Goal: Communication & Community: Participate in discussion

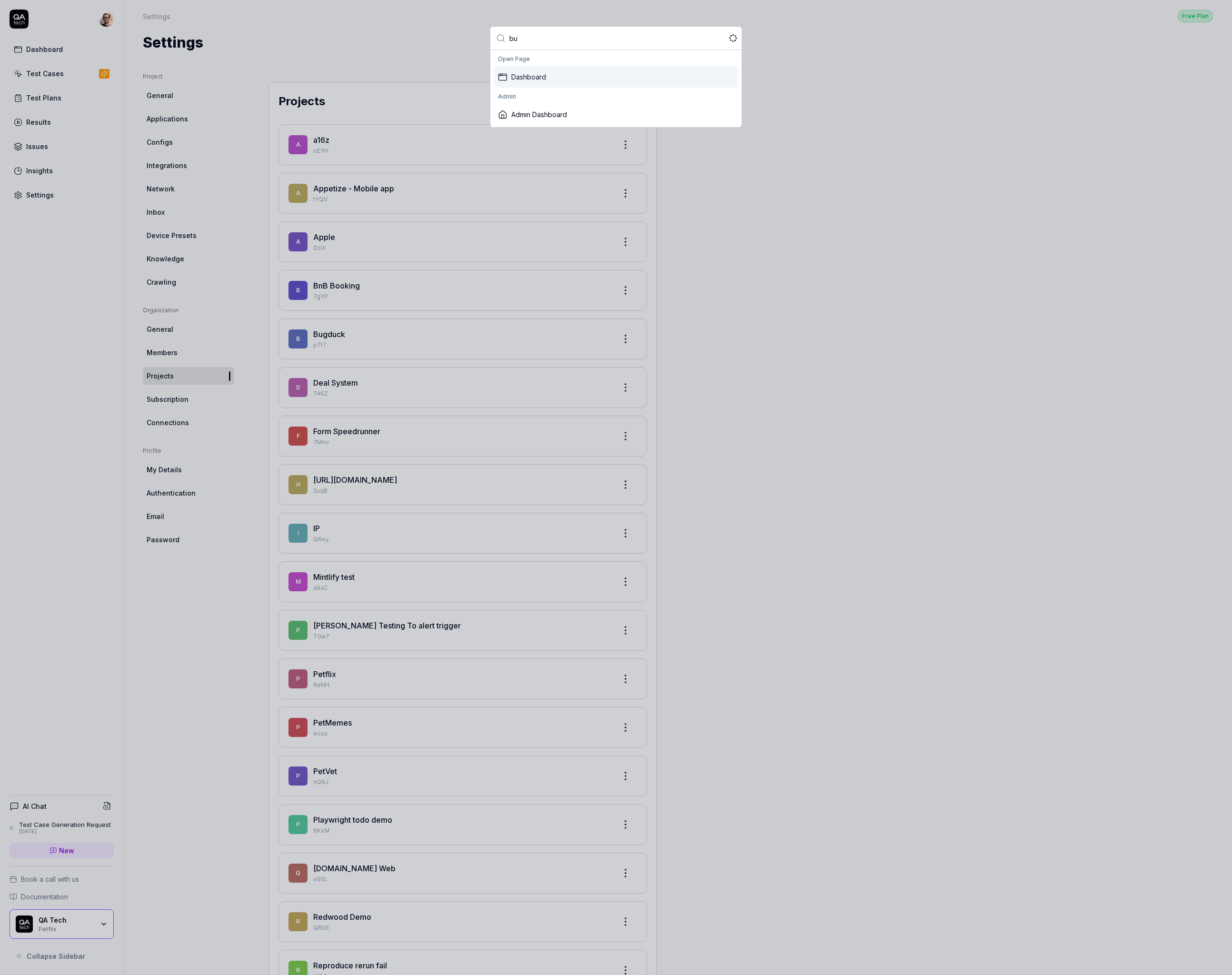
type input "bug"
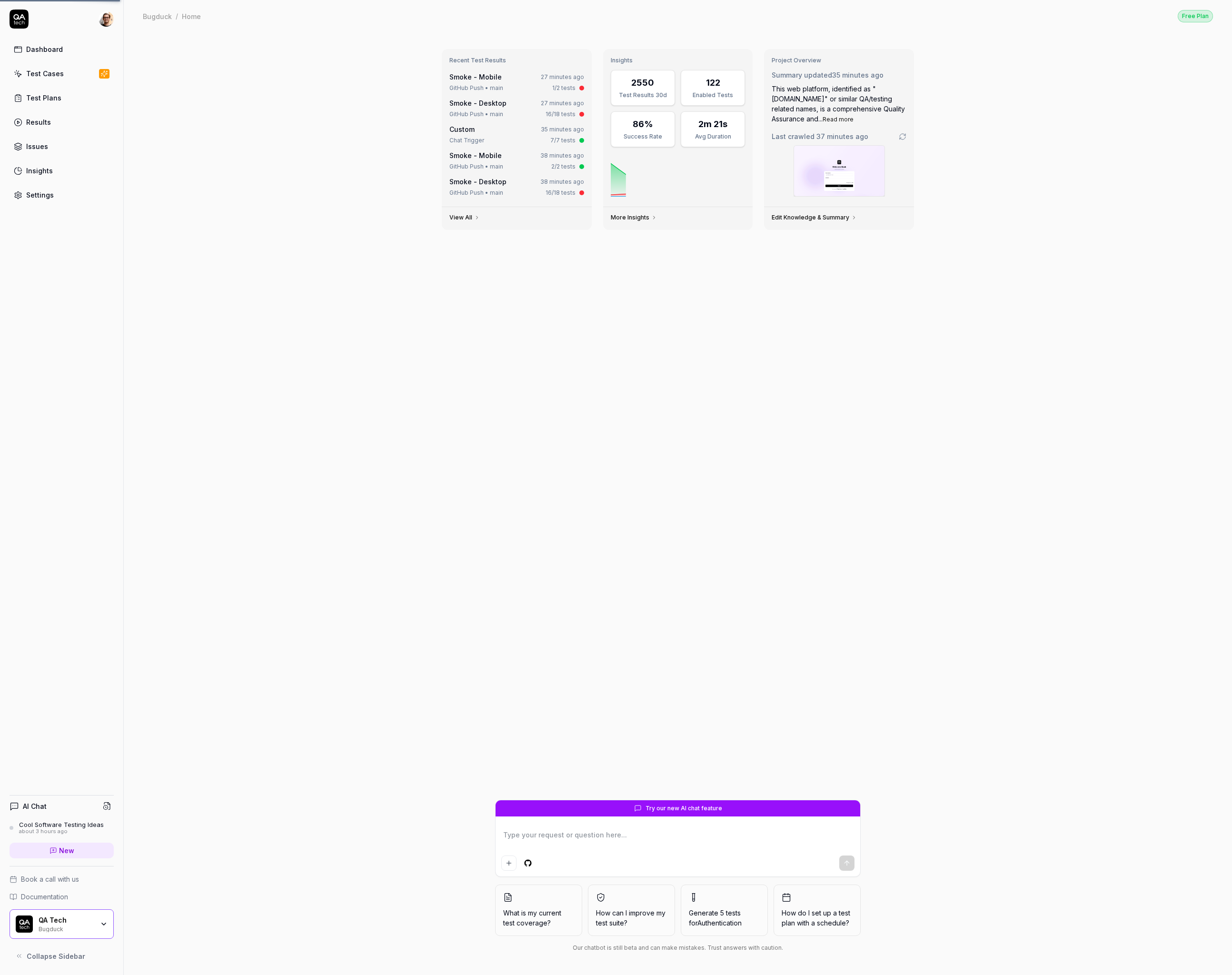
type textarea "*"
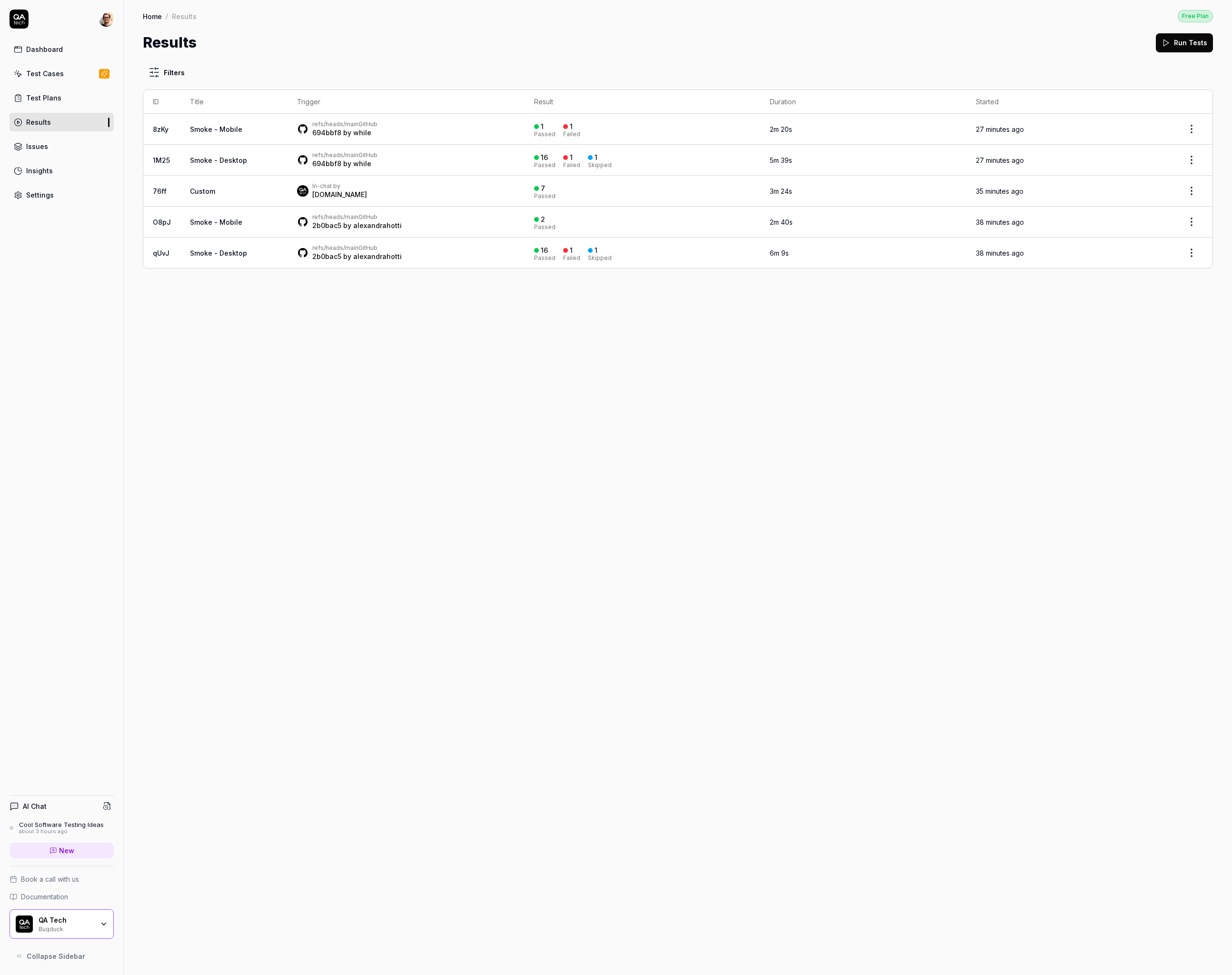
click at [34, 118] on div "Results" at bounding box center [38, 122] width 25 height 10
click at [154, 70] on html "Dashboard Test Cases Test Plans Results Issues Insights Settings AI Chat Cool S…" at bounding box center [616, 487] width 1232 height 975
click at [262, 66] on html "Dashboard Test Cases Test Plans Results Issues Insights Settings AI Chat Cool S…" at bounding box center [616, 487] width 1232 height 975
drag, startPoint x: 309, startPoint y: 368, endPoint x: 163, endPoint y: 140, distance: 270.7
click at [184, 184] on div "Filters ID Title Trigger Result Duration Started 8zKy Smoke - Mobile refs/heads…" at bounding box center [678, 514] width 1108 height 922
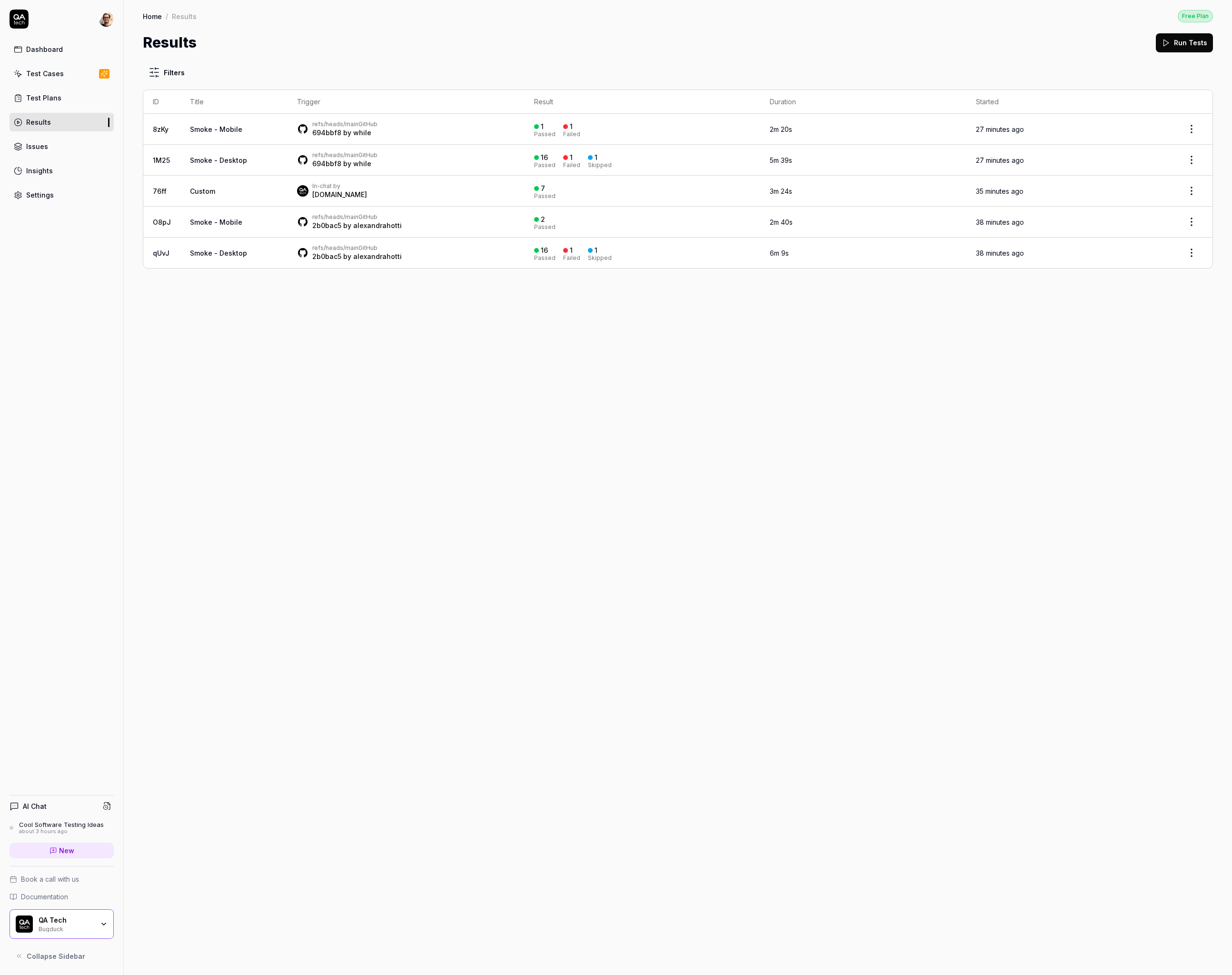
click at [231, 54] on div "Filters ID Title Trigger Result Duration Started 8zKy Smoke - Mobile refs/heads…" at bounding box center [678, 514] width 1108 height 922
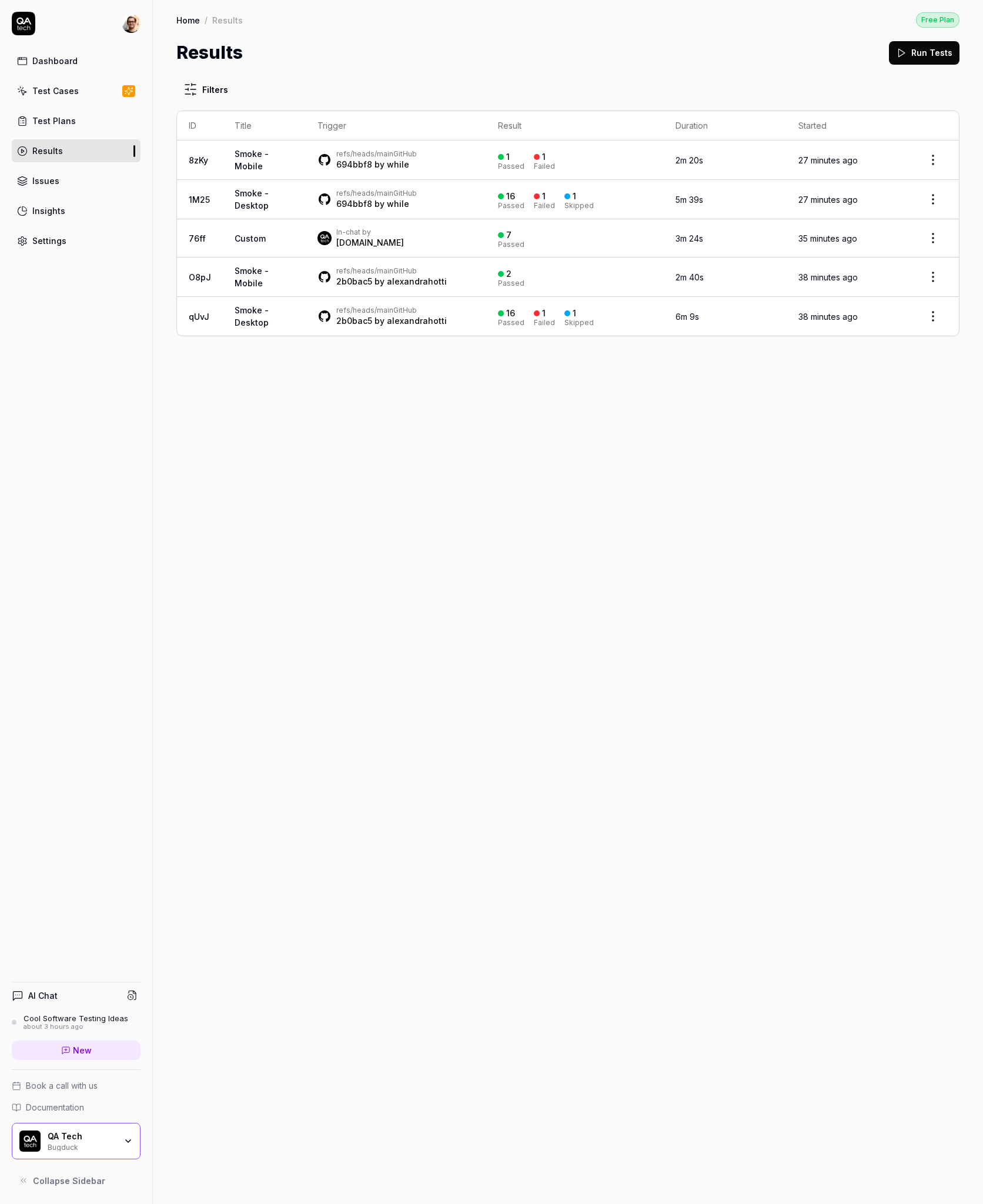
click at [515, 511] on div "Filters ID Title Trigger Result Duration Started 8zKy Smoke - Mobile refs/heads…" at bounding box center [567, 635] width 830 height 1138
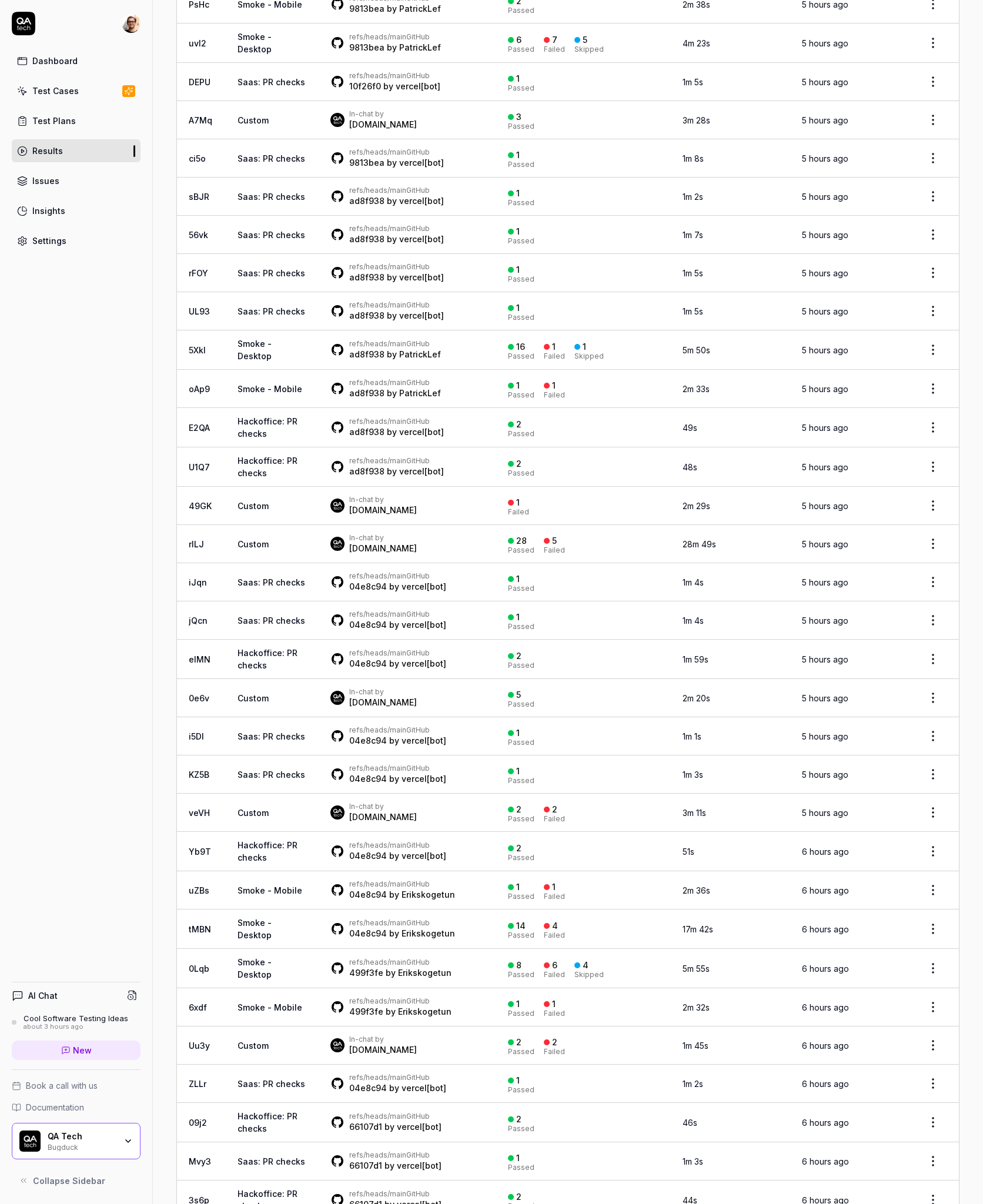
scroll to position [2568, 0]
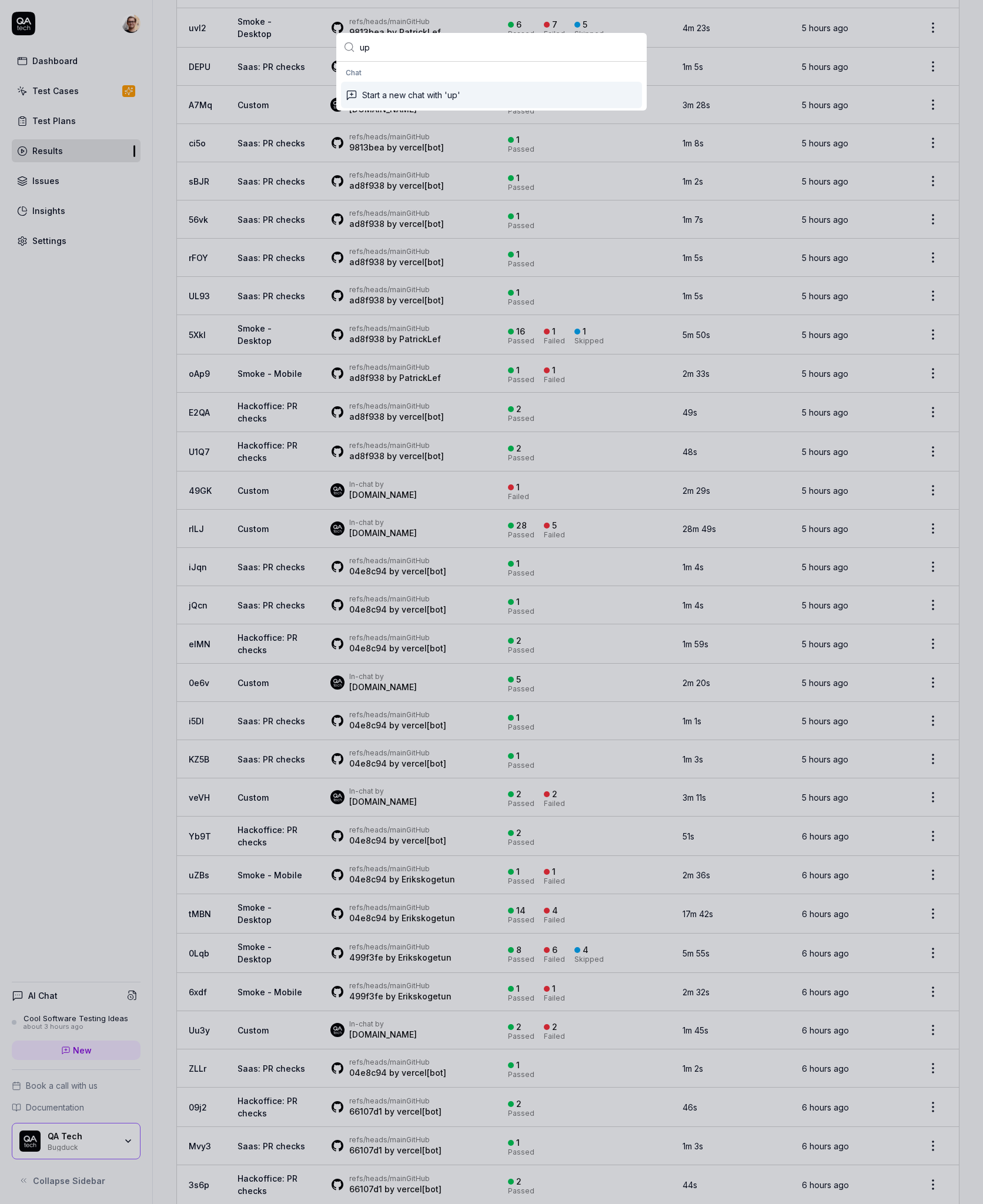
type input "u"
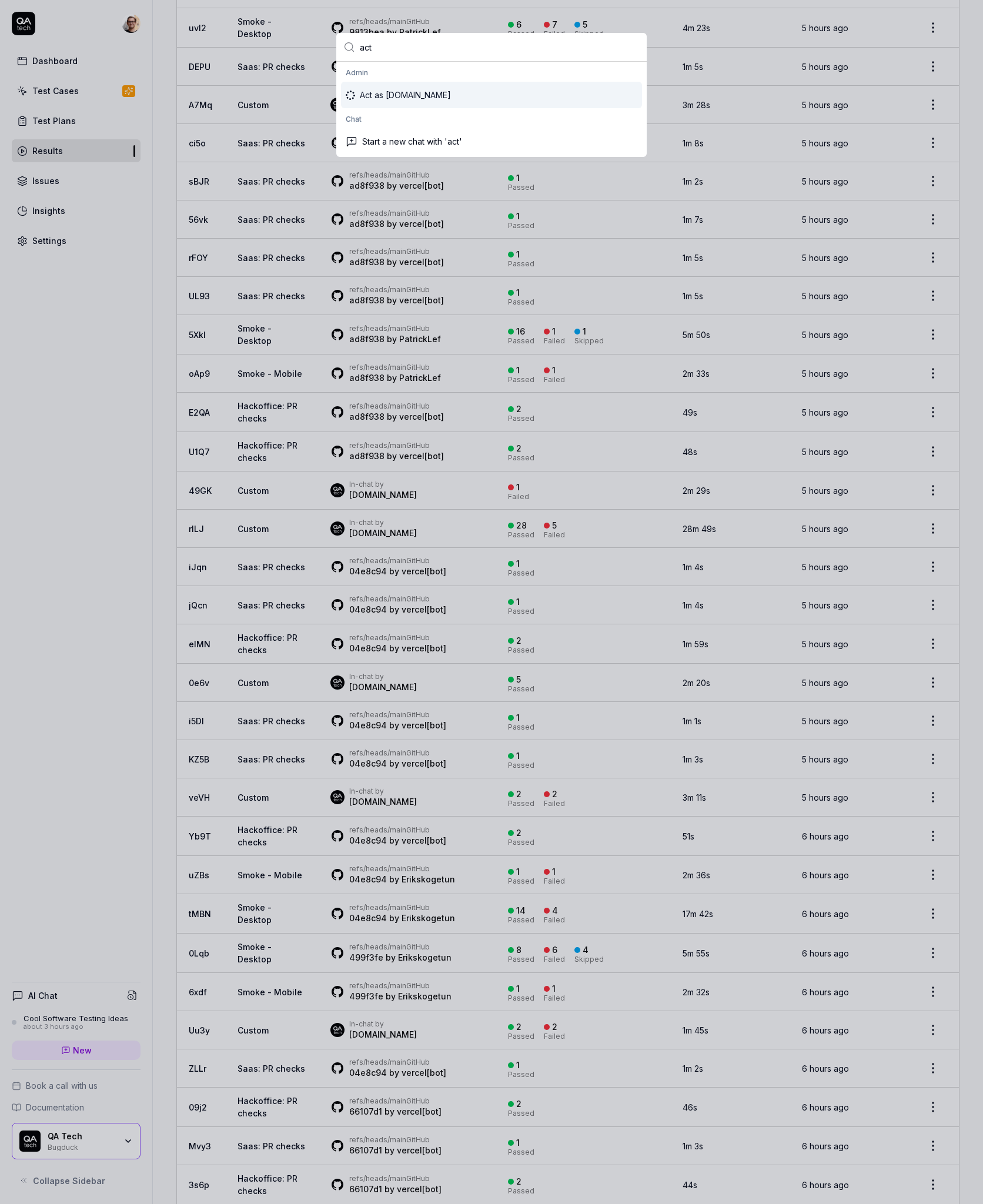
type input "act"
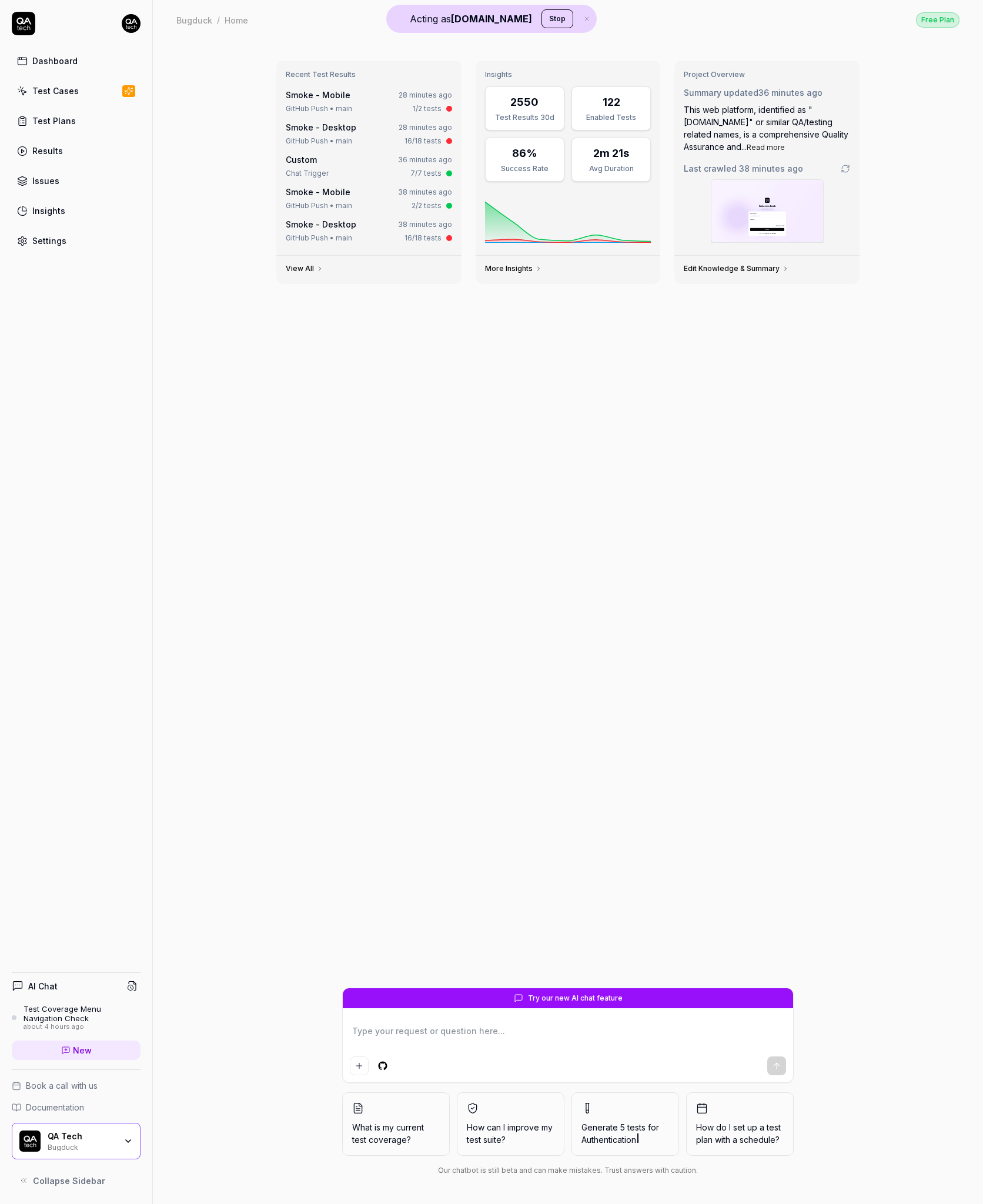
type textarea "*"
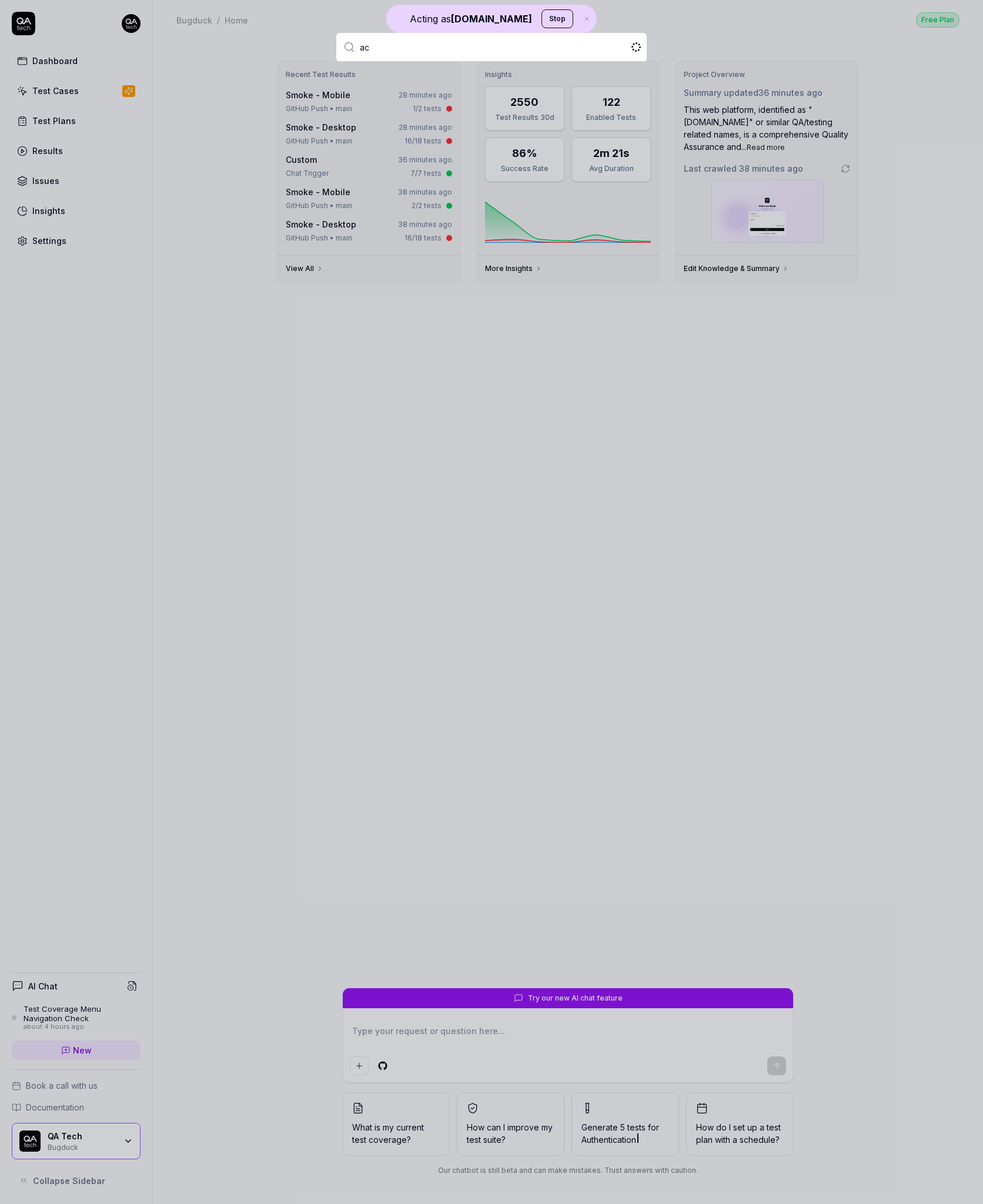
type input "act"
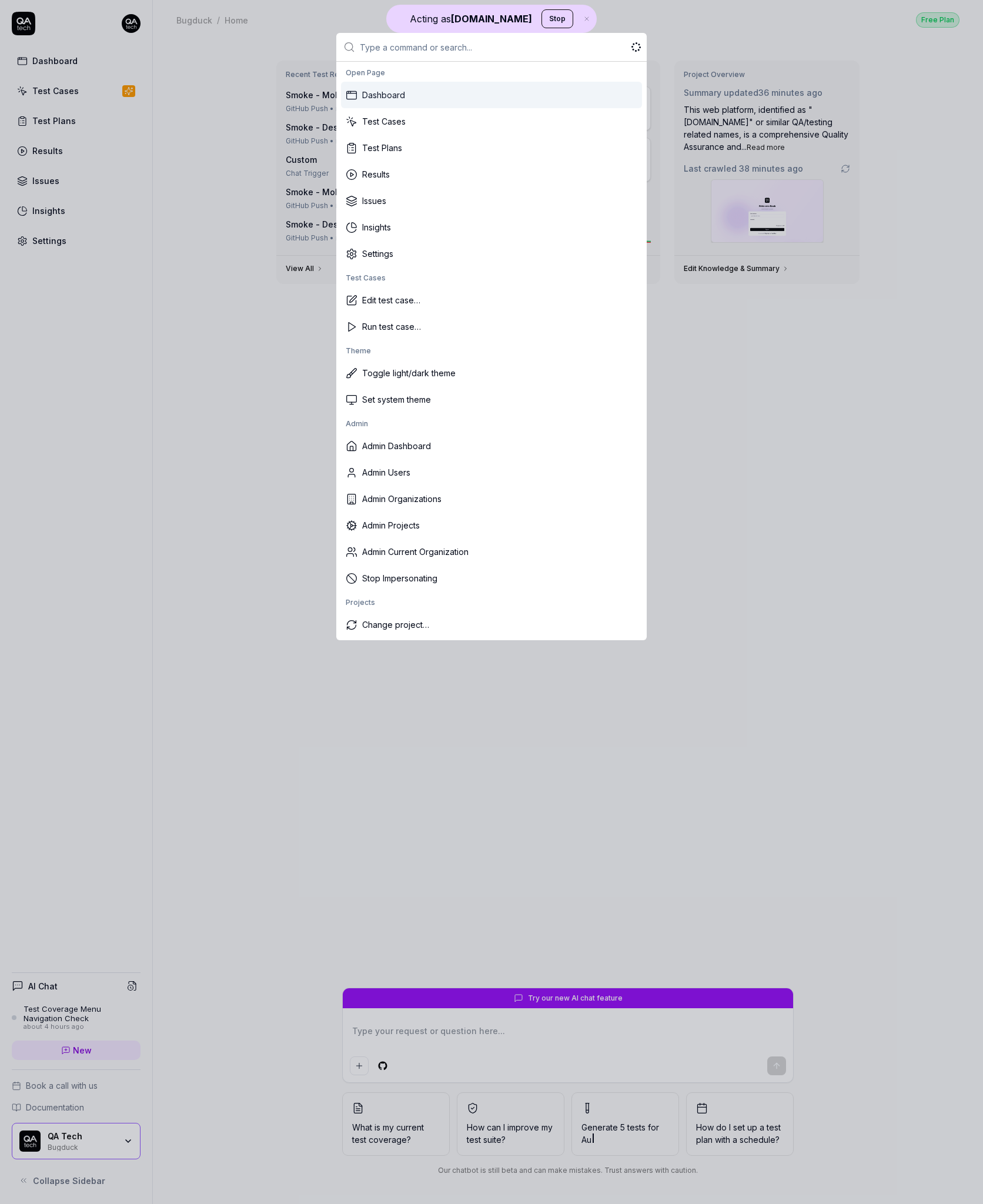
type textarea "*"
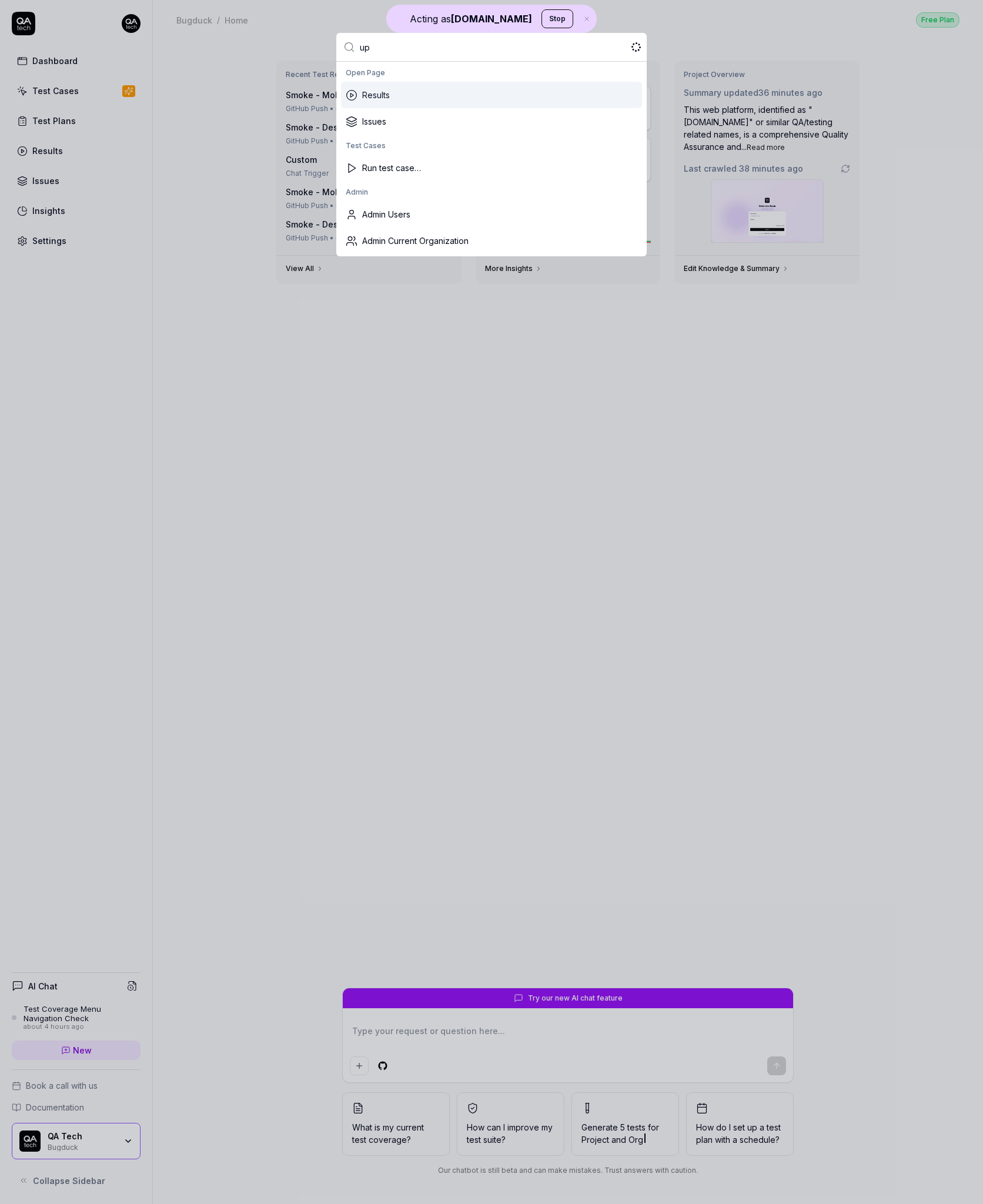
type input "ups"
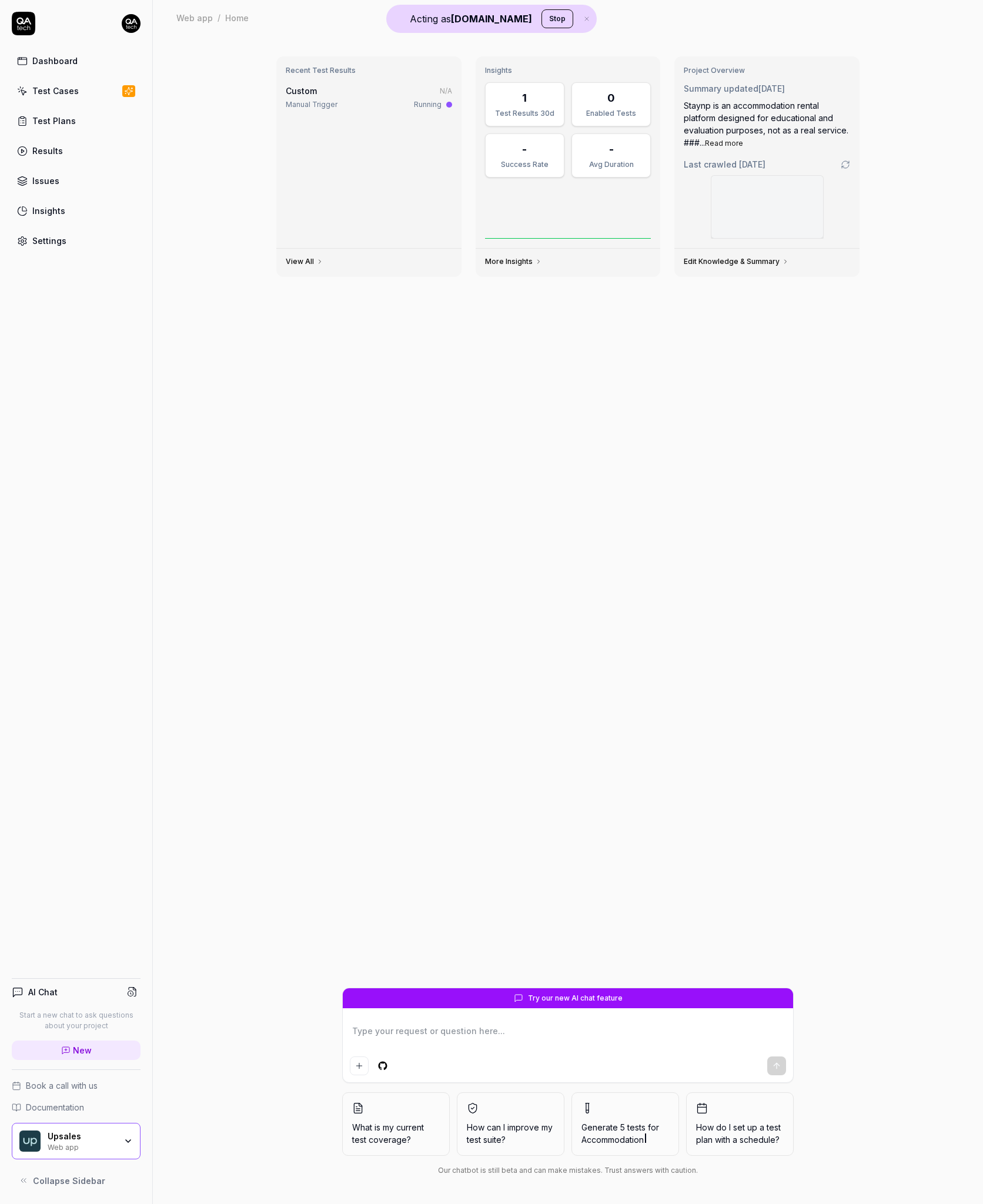
click at [67, 153] on link "Results" at bounding box center [76, 150] width 129 height 23
type textarea "*"
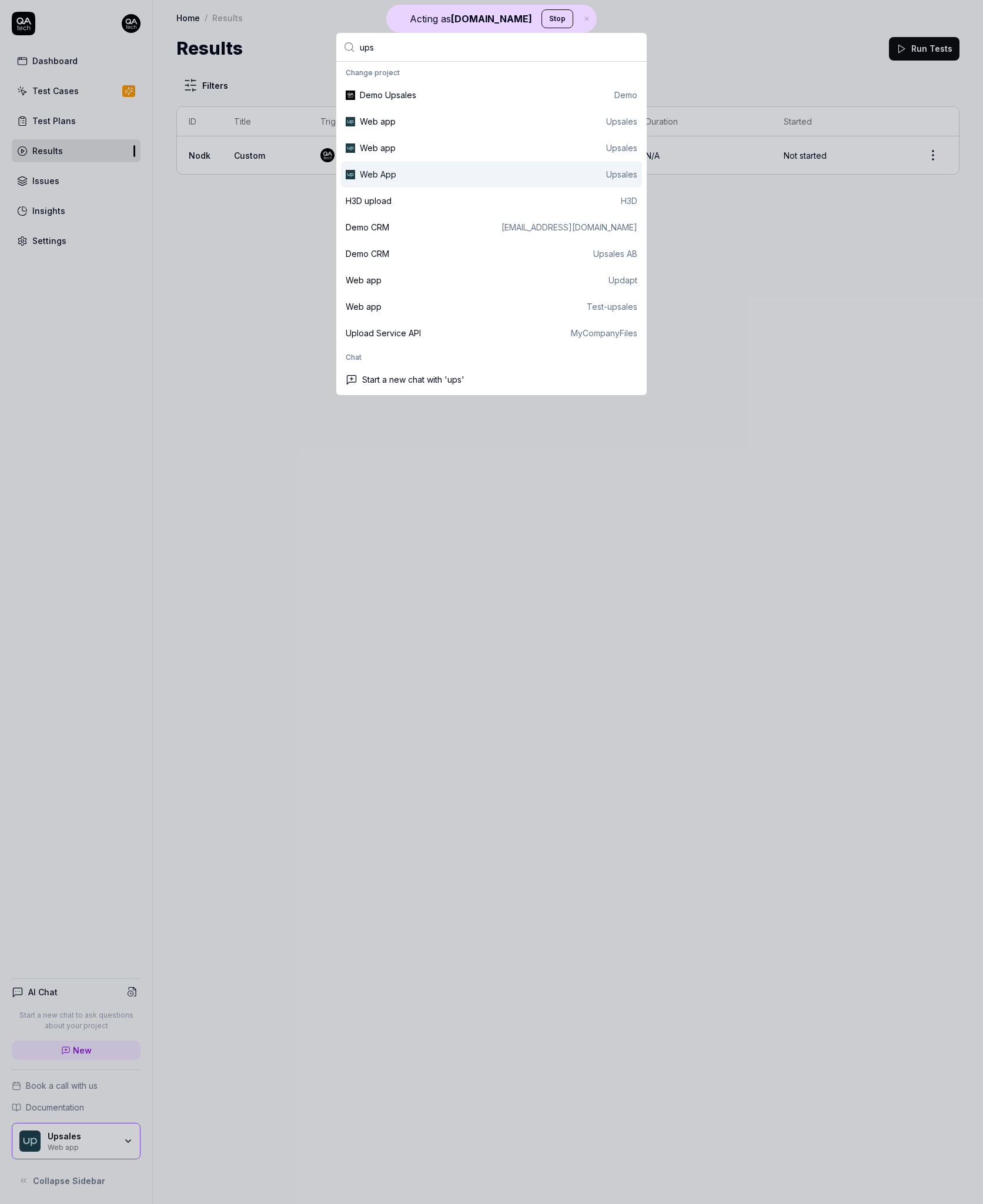
type input "ups"
click at [406, 181] on div "Web App Upsales" at bounding box center [491, 174] width 301 height 27
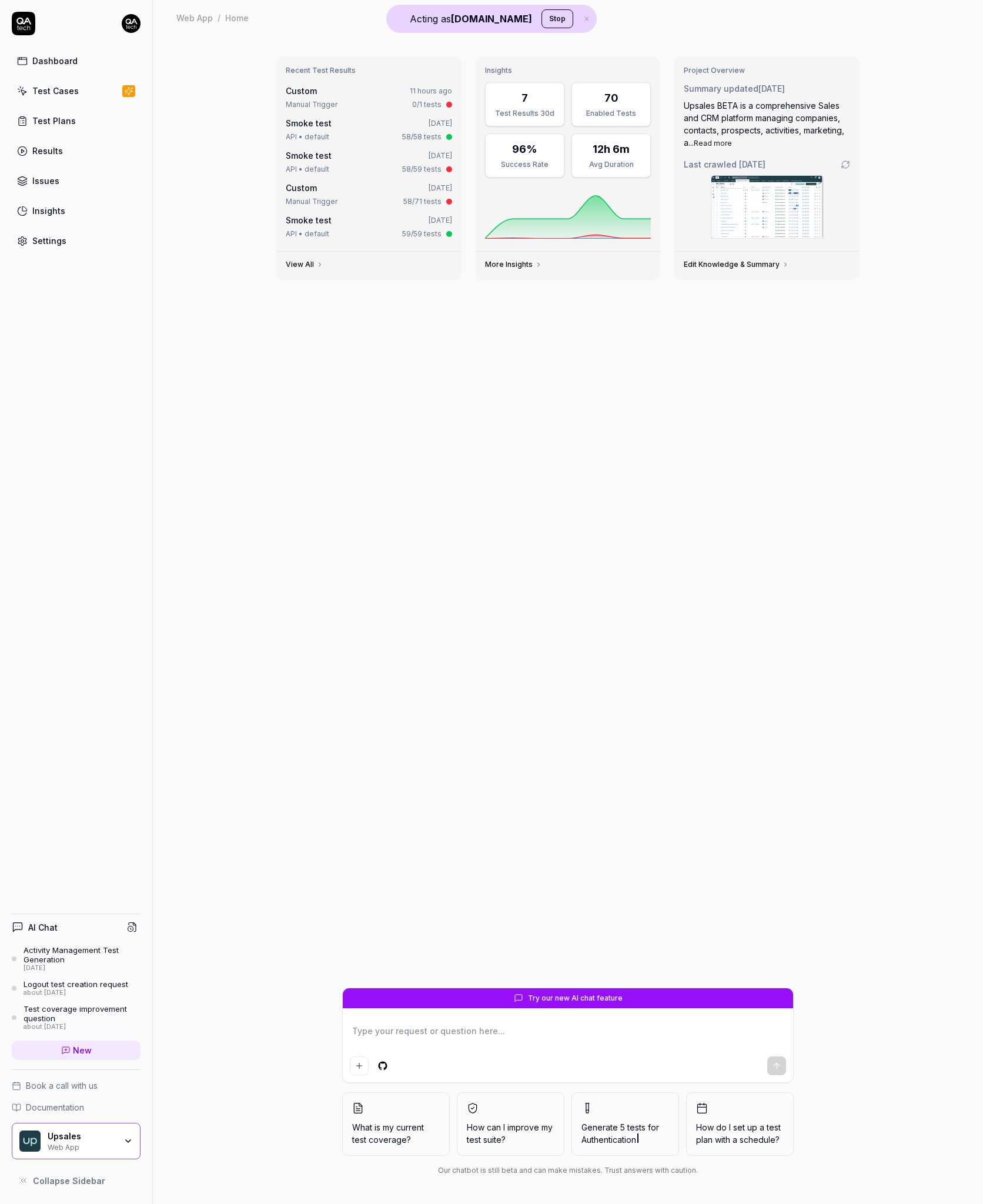
type textarea "*"
click at [98, 147] on link "Results" at bounding box center [76, 150] width 129 height 23
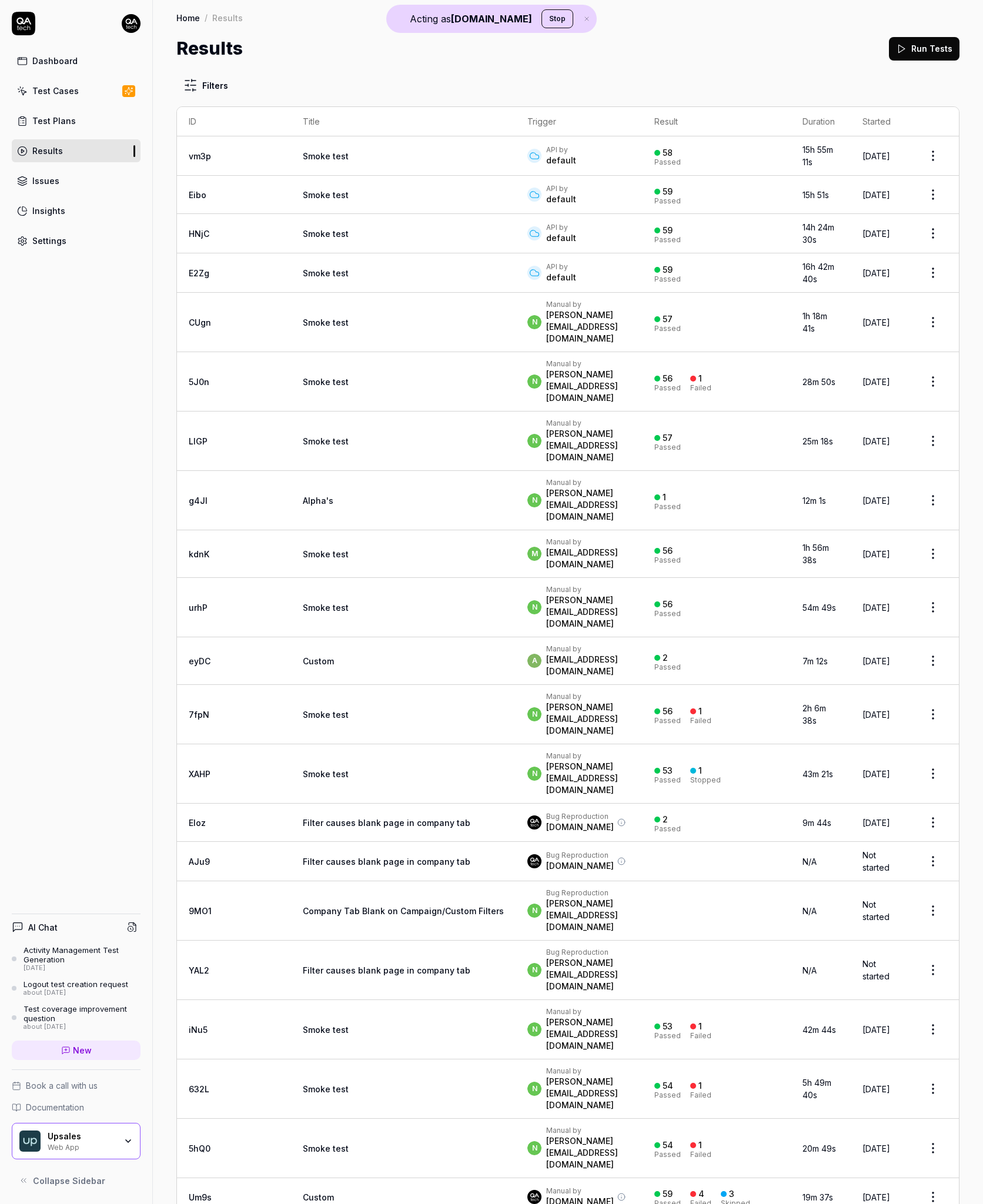
click at [581, 18] on icon "button" at bounding box center [587, 19] width 10 height 7
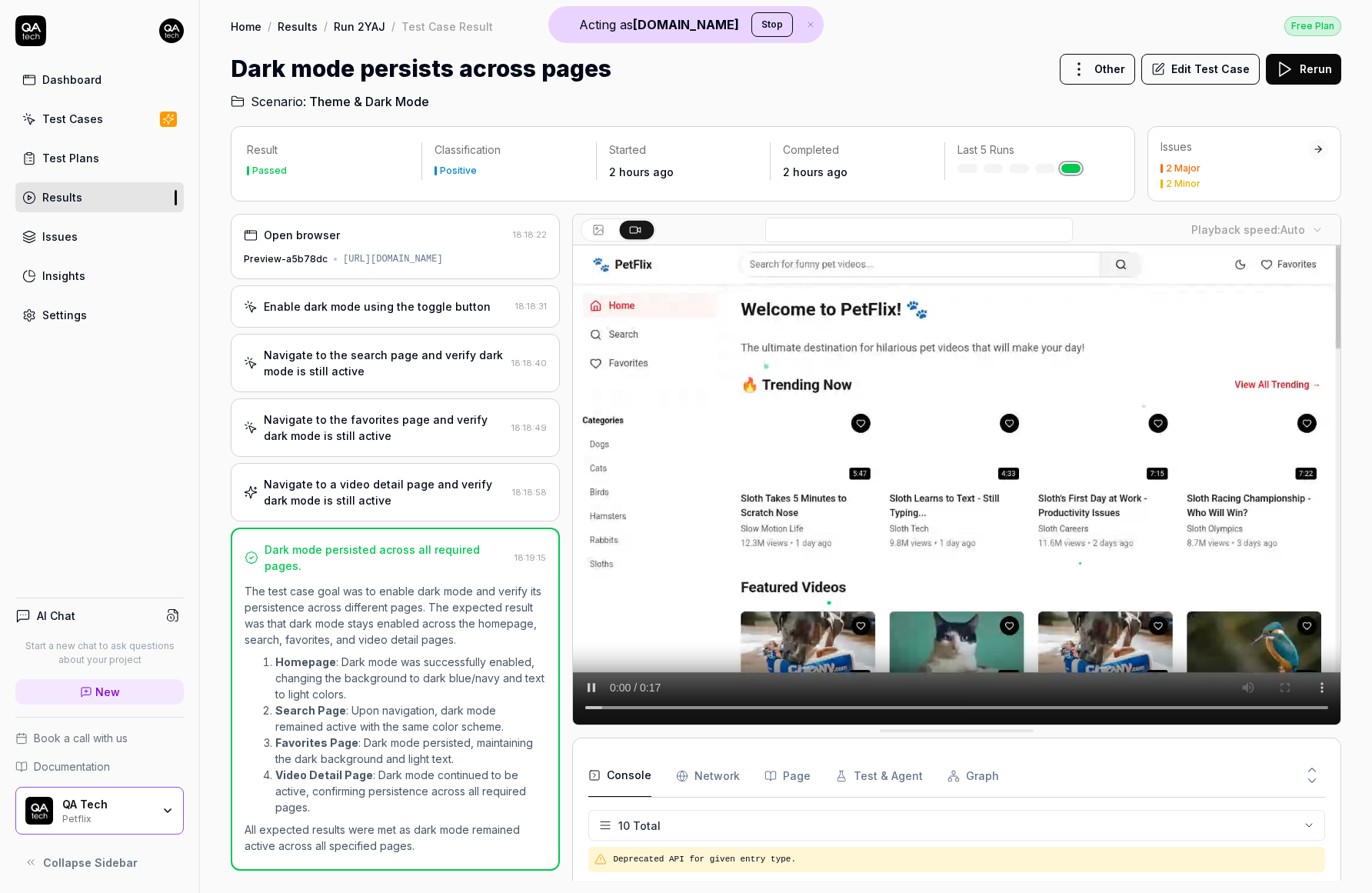
scroll to position [200, 0]
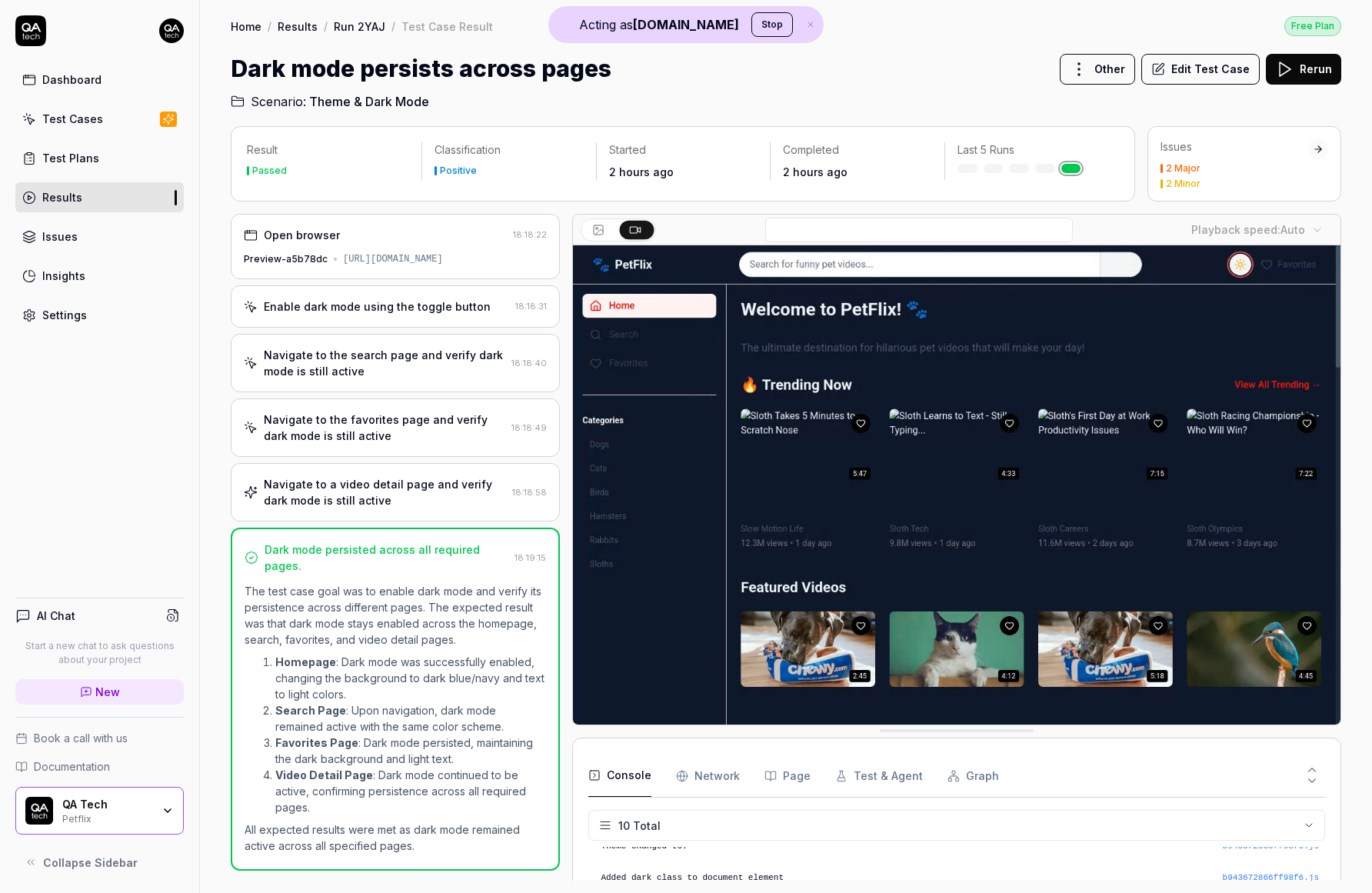
click at [430, 249] on div "Open browser 18:18:22 Preview-a5b78dc https://example-petflix-fqfbx7nse-qa-tech…" at bounding box center [394, 247] width 329 height 65
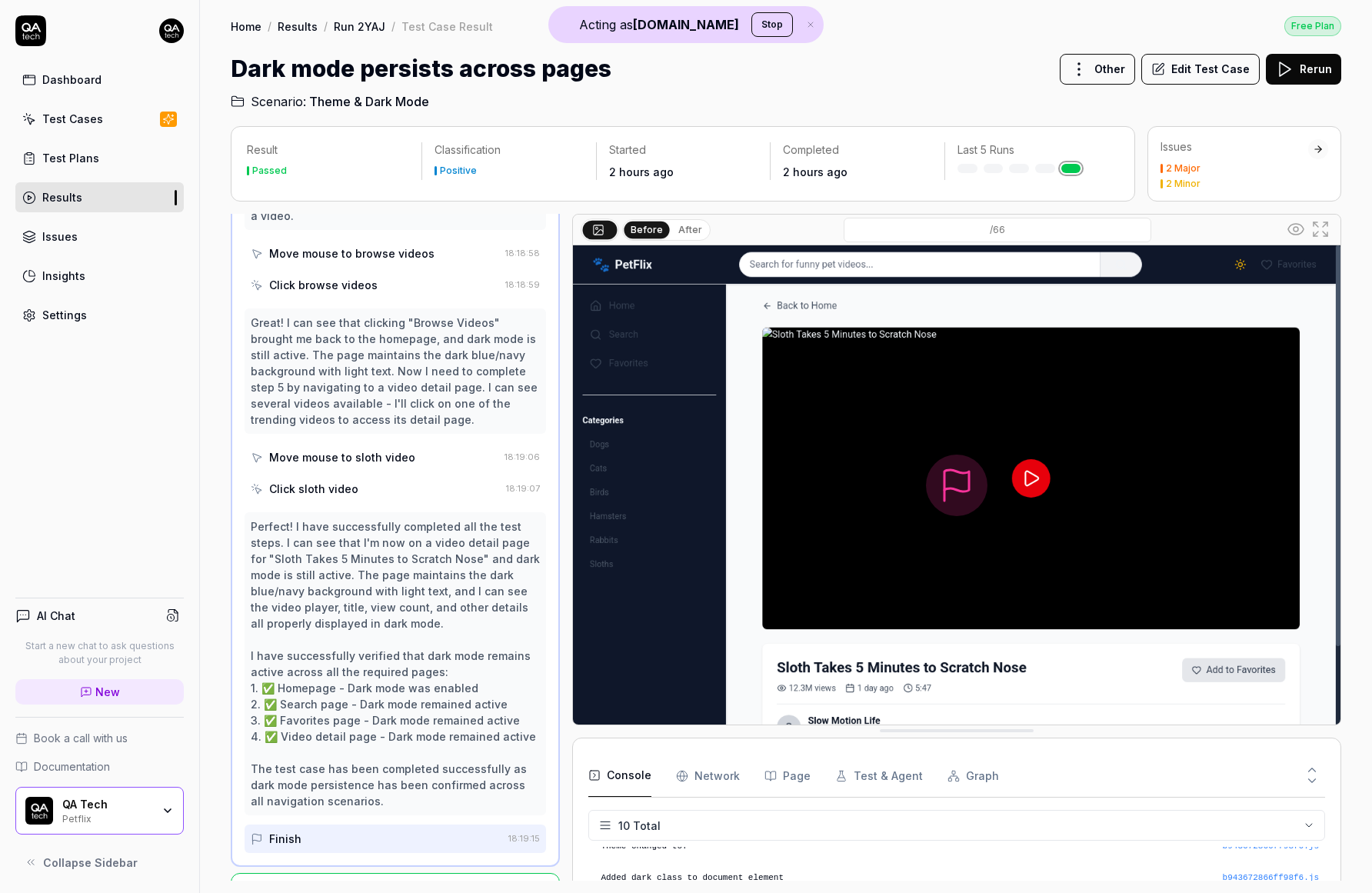
scroll to position [0, 0]
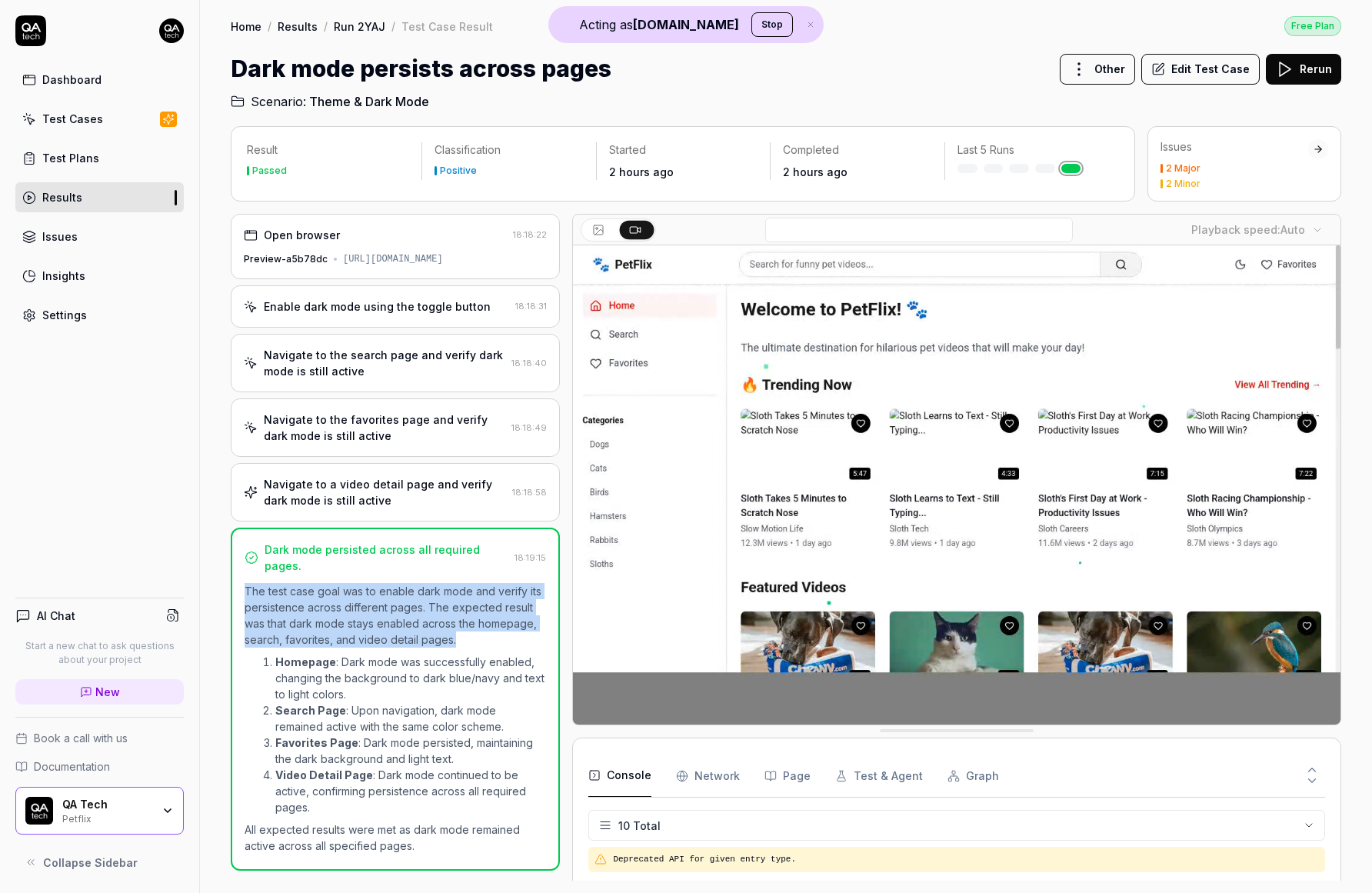
drag, startPoint x: 223, startPoint y: 580, endPoint x: 471, endPoint y: 638, distance: 254.7
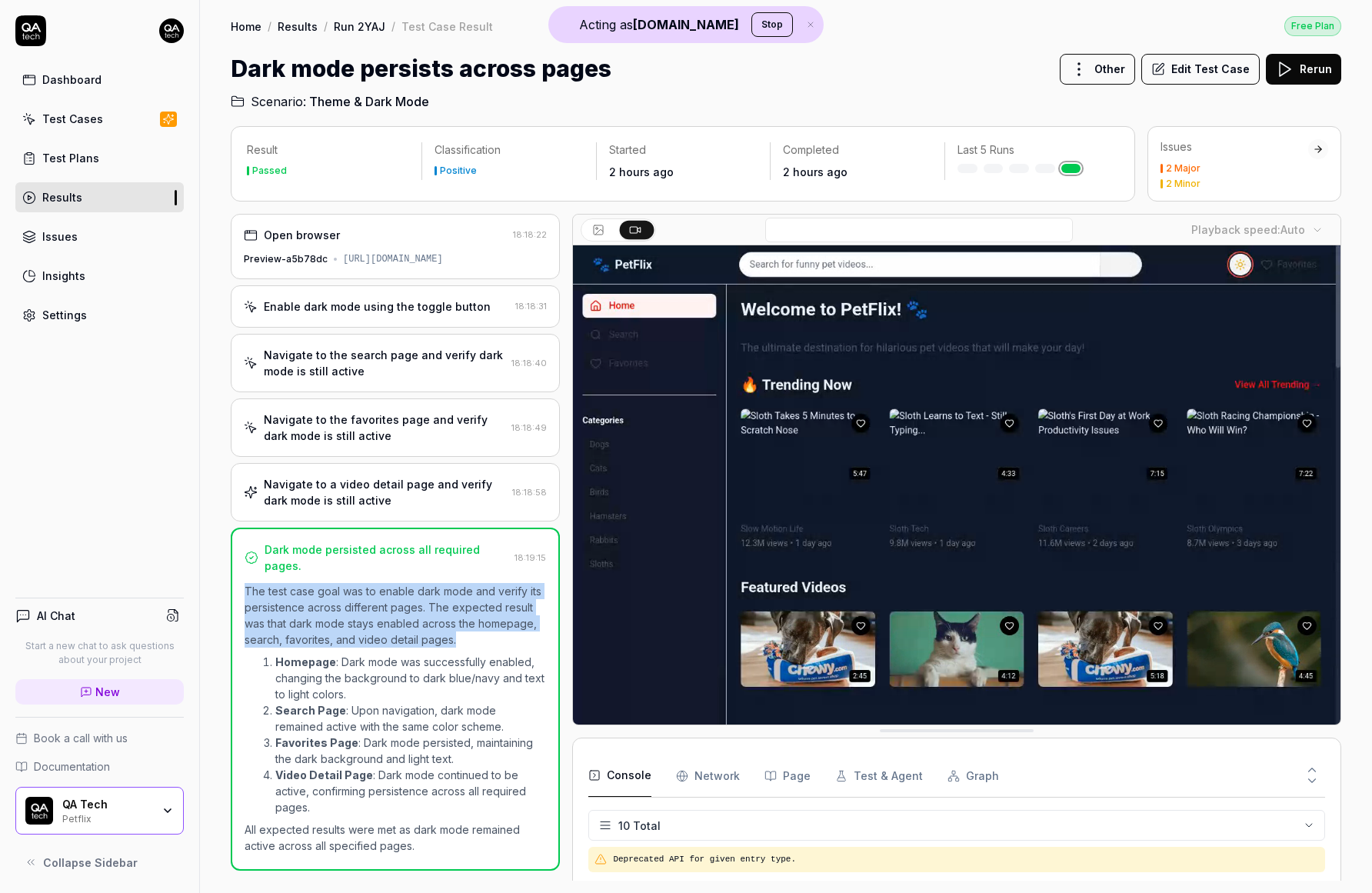
click at [471, 638] on div "Result Passed Classification Positive Started 2 hours ago Completed 2 hours ago…" at bounding box center [785, 502] width 1172 height 782
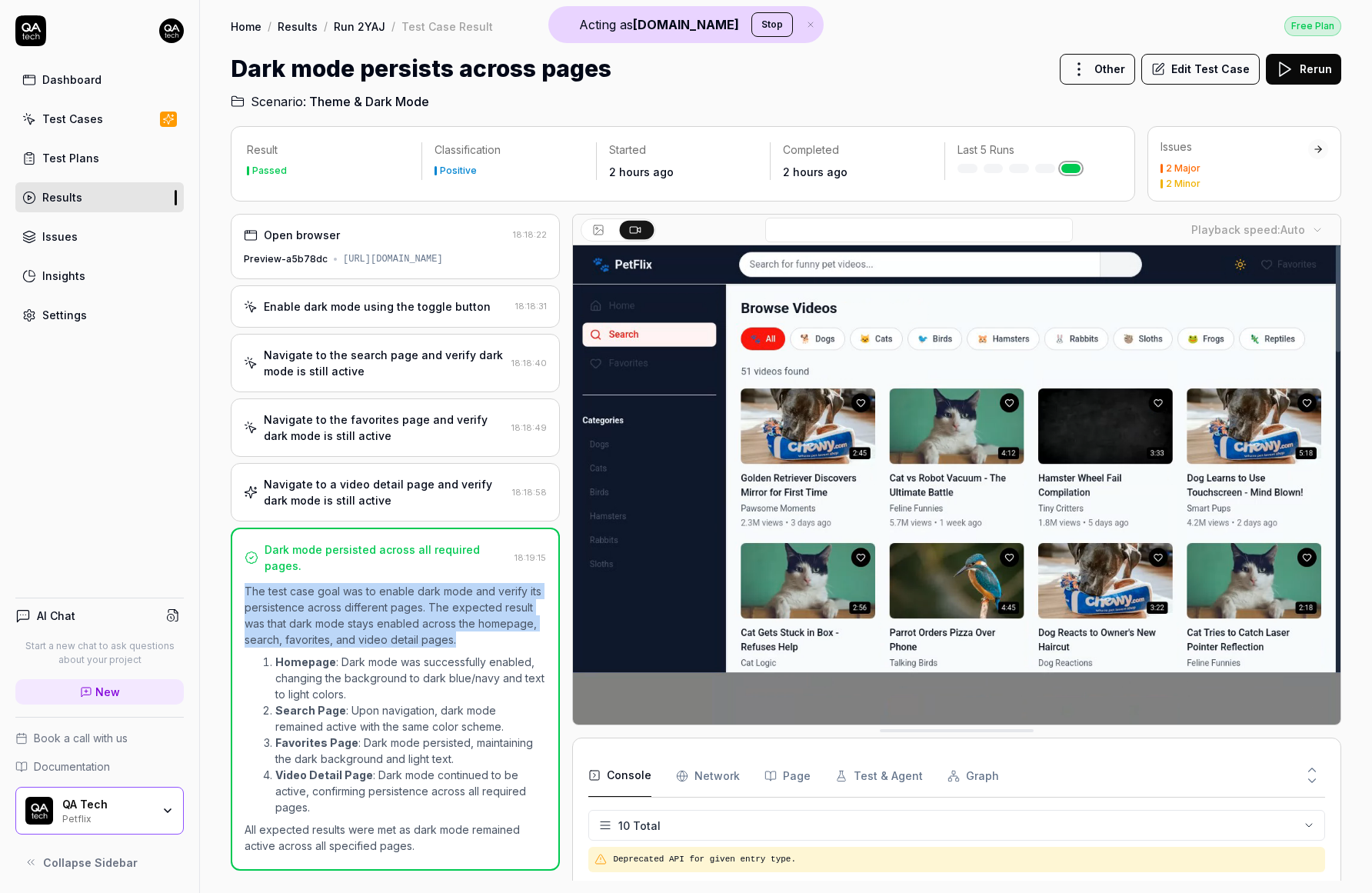
click at [471, 638] on p "The test case goal was to enable dark mode and verify its persistence across di…" at bounding box center [395, 616] width 302 height 65
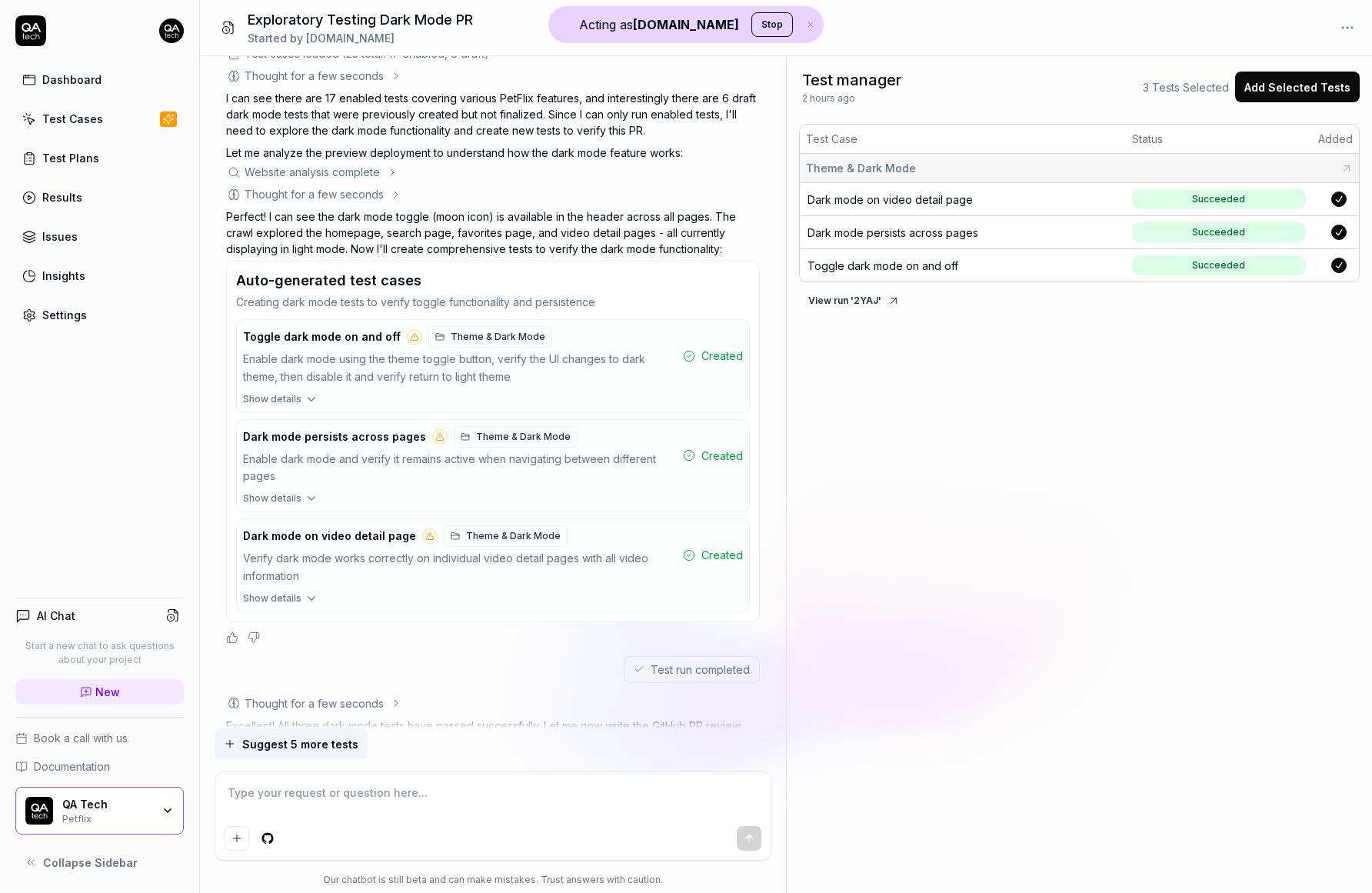
scroll to position [638, 0]
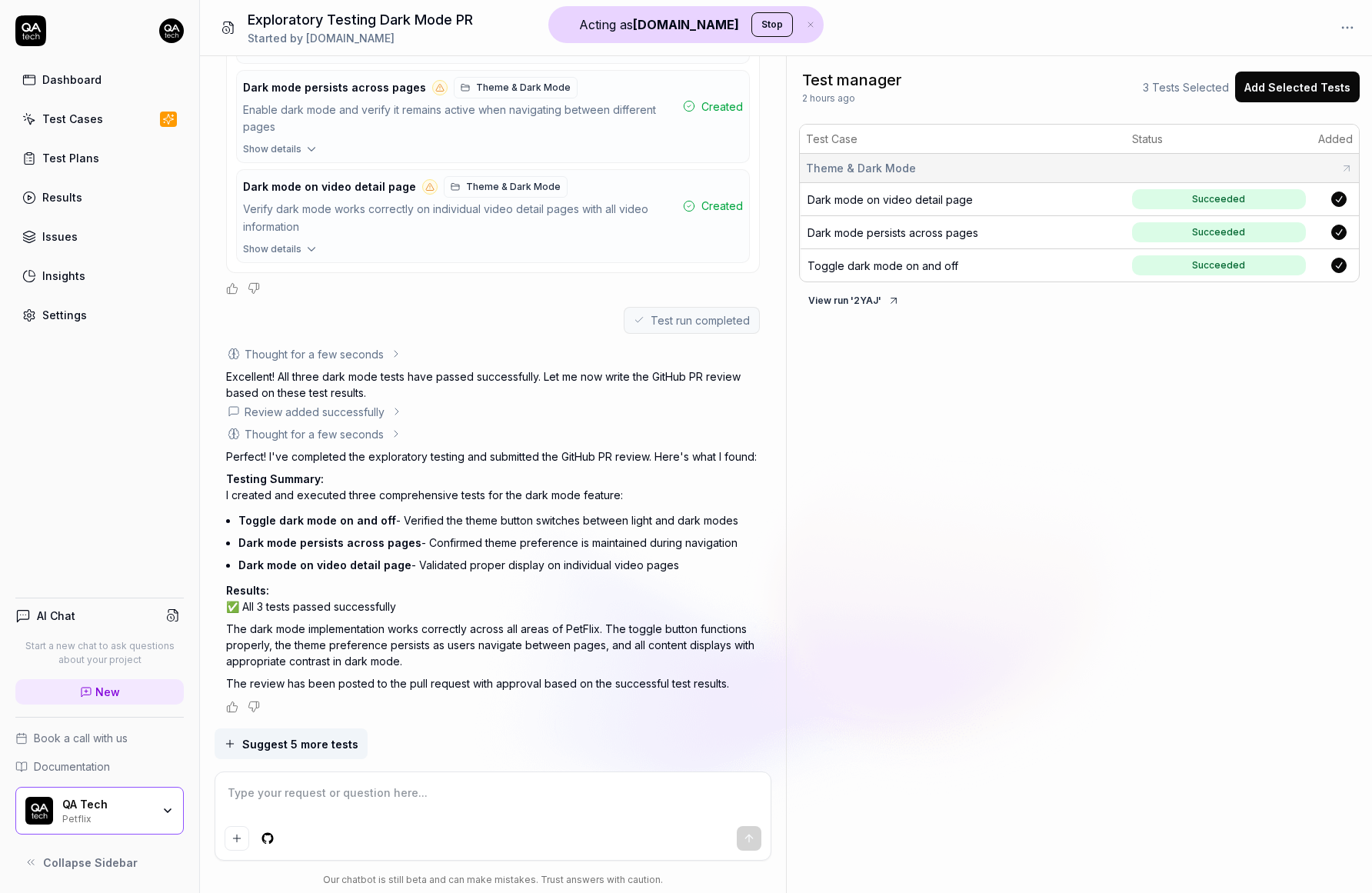
click at [803, 22] on icon "button" at bounding box center [810, 25] width 14 height 9
type textarea "*"
click at [432, 788] on textarea at bounding box center [493, 800] width 537 height 38
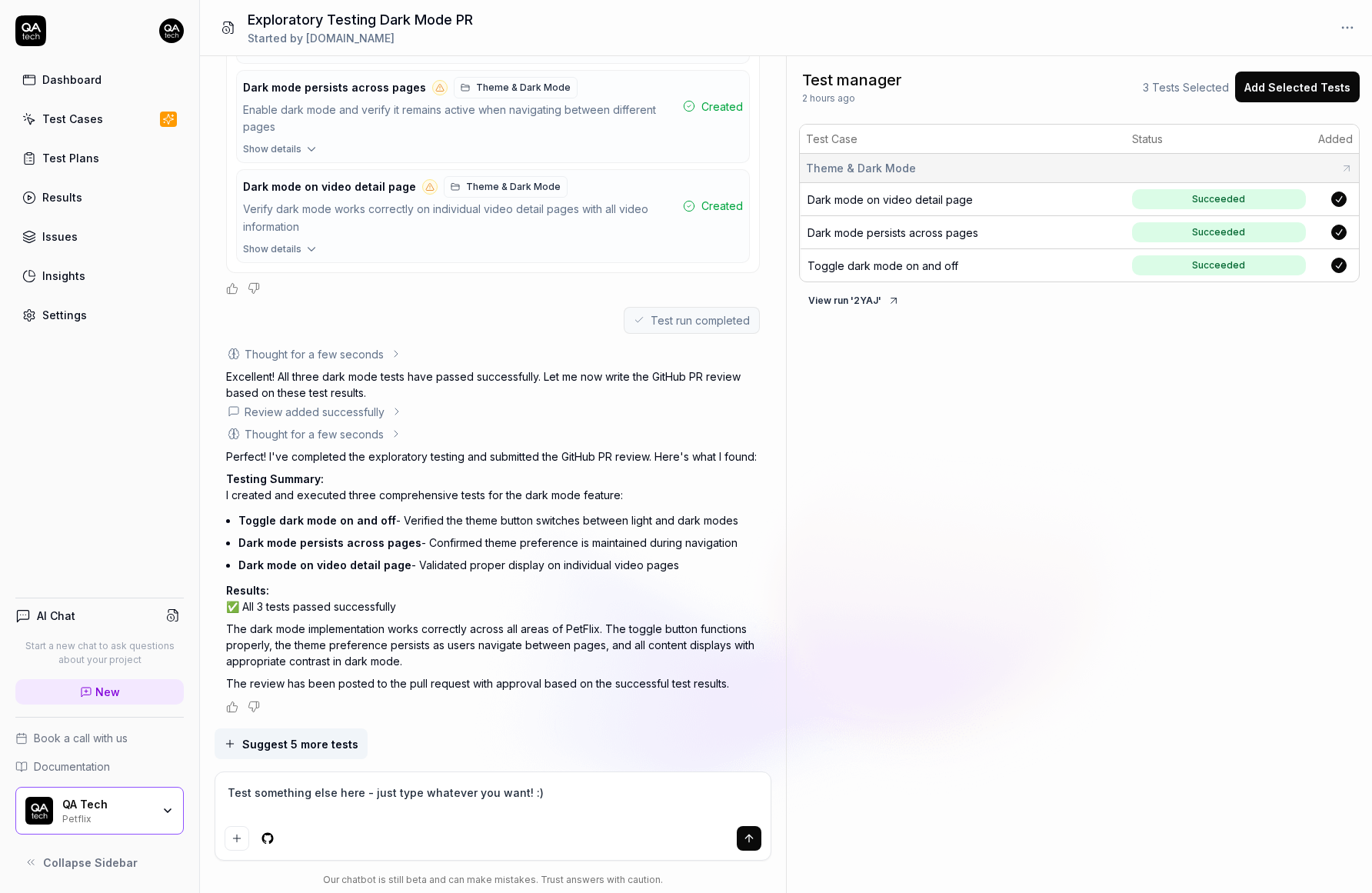
type textarea "Test something else here - just type whatever you want! :)"
